Goal: Task Accomplishment & Management: Manage account settings

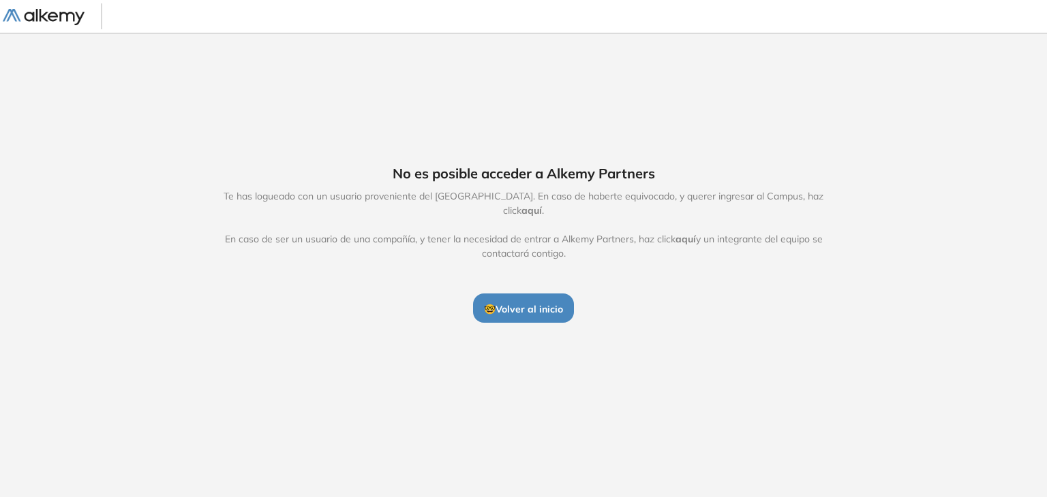
click at [515, 304] on span "🤓 Volver al inicio" at bounding box center [523, 309] width 79 height 12
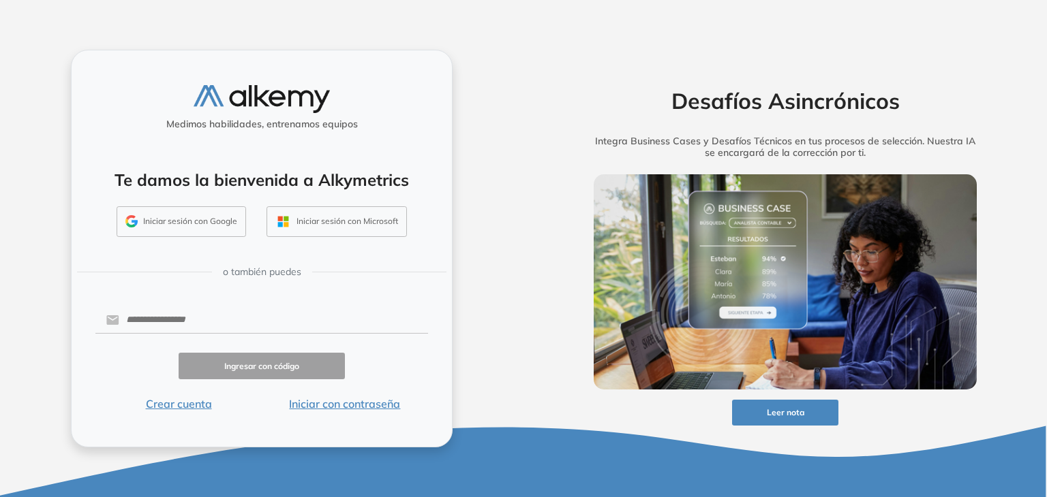
click at [164, 232] on button "Iniciar sesión con Google" at bounding box center [181, 221] width 129 height 31
